Goal: Find specific page/section: Find specific page/section

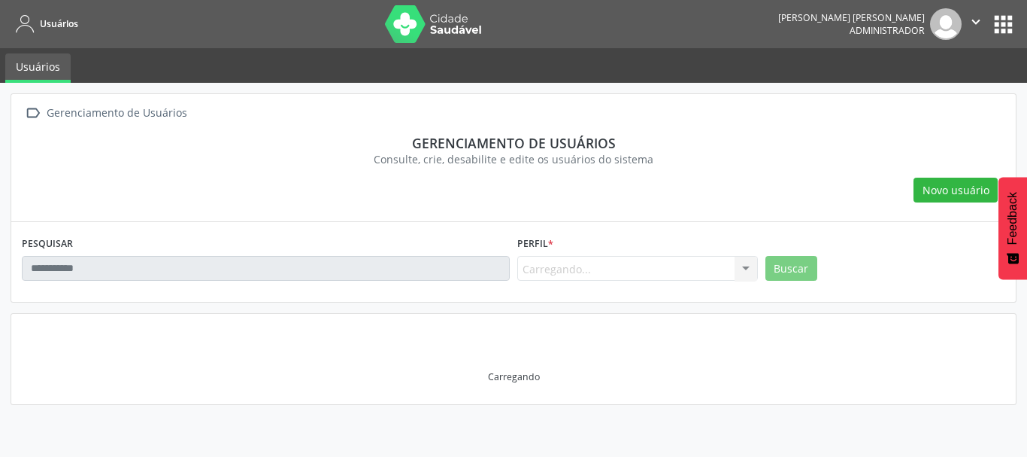
click at [792, 302] on div " Gerenciamento de Usuários Gerenciamento de usuários Consulte, crie, desabilit…" at bounding box center [514, 197] width 1006 height 209
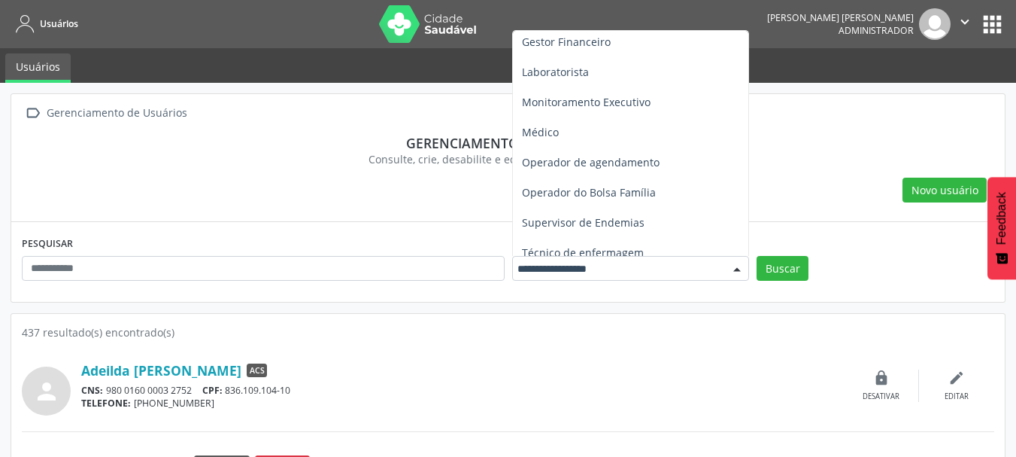
scroll to position [317, 0]
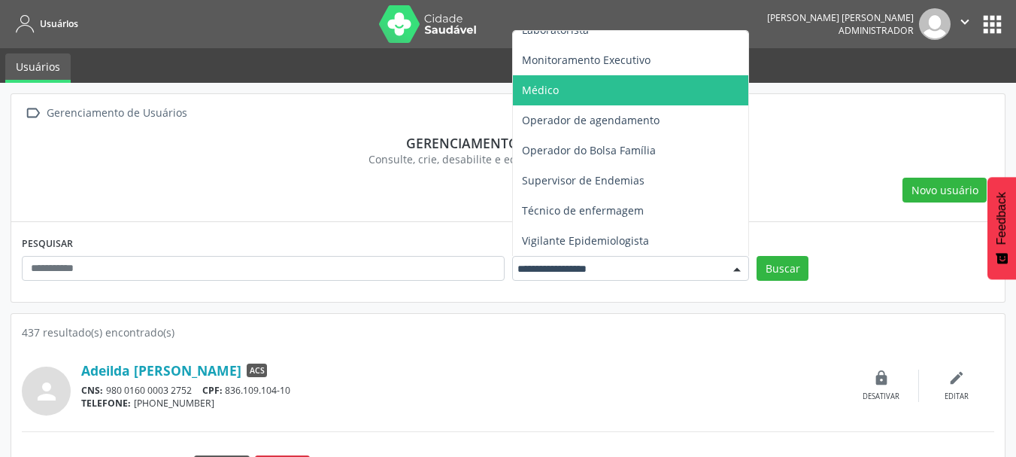
click at [604, 102] on span "Médico" at bounding box center [631, 90] width 236 height 30
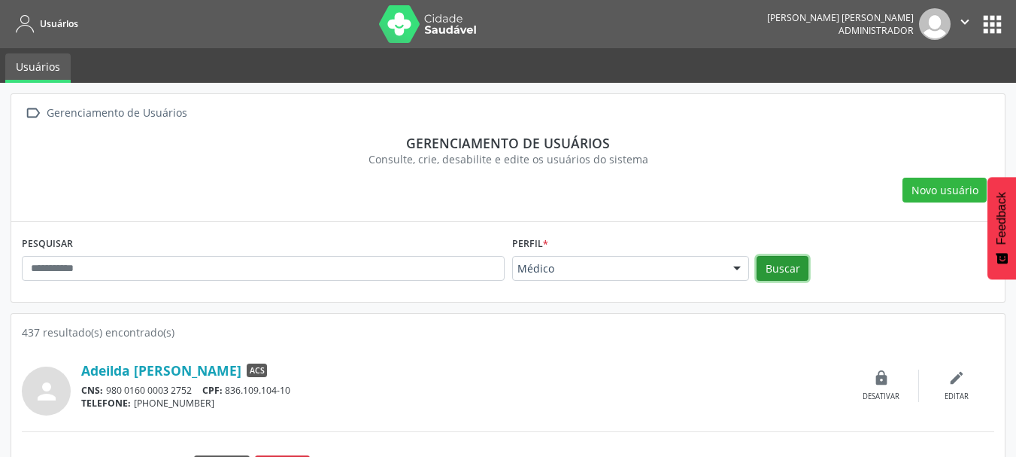
click at [770, 273] on button "Buscar" at bounding box center [783, 269] width 52 height 26
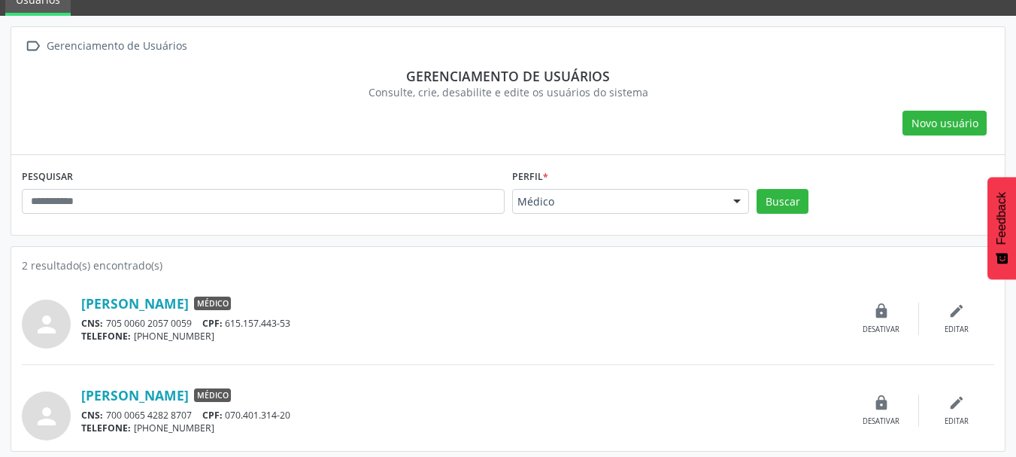
scroll to position [72, 0]
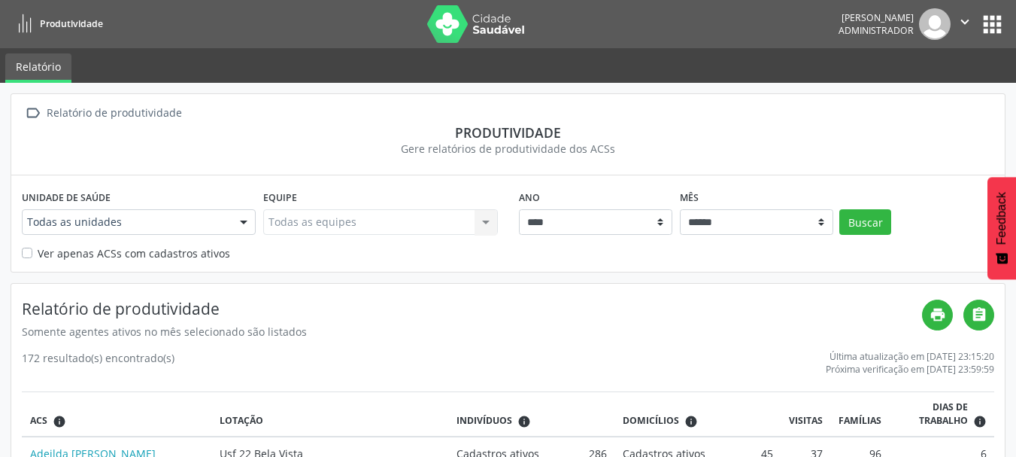
click at [38, 253] on label "Ver apenas ACSs com cadastros ativos" at bounding box center [134, 253] width 193 height 16
click at [860, 217] on button "Buscar" at bounding box center [865, 222] width 52 height 26
click at [933, 311] on icon "print" at bounding box center [938, 314] width 17 height 17
